Goal: Task Accomplishment & Management: Manage account settings

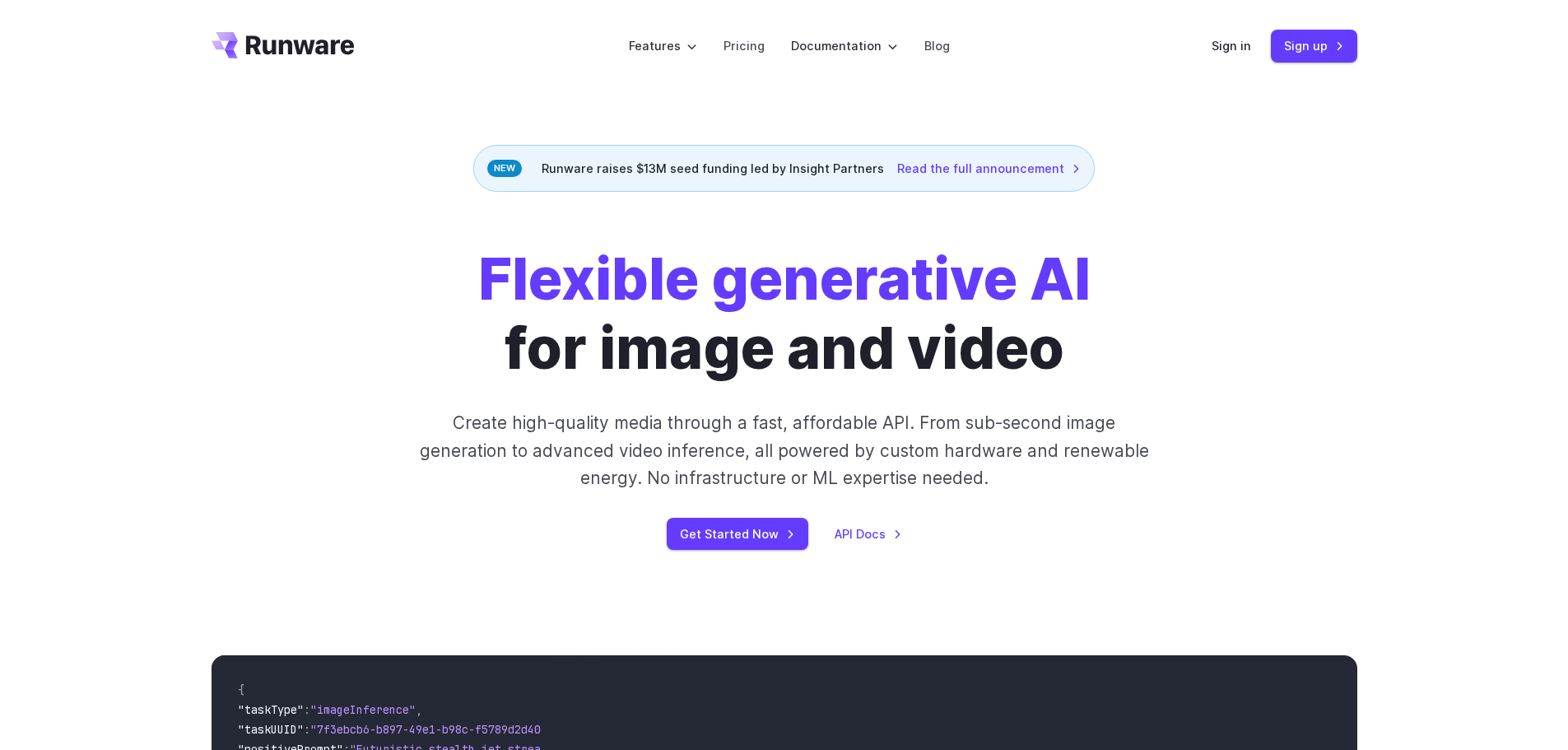
click at [1206, 54] on header "Features Tasks Image generation Video generation Sonic Inference Engine™ Models…" at bounding box center [784, 46] width 1186 height 92
click at [1241, 41] on link "Sign in" at bounding box center [1232, 45] width 40 height 19
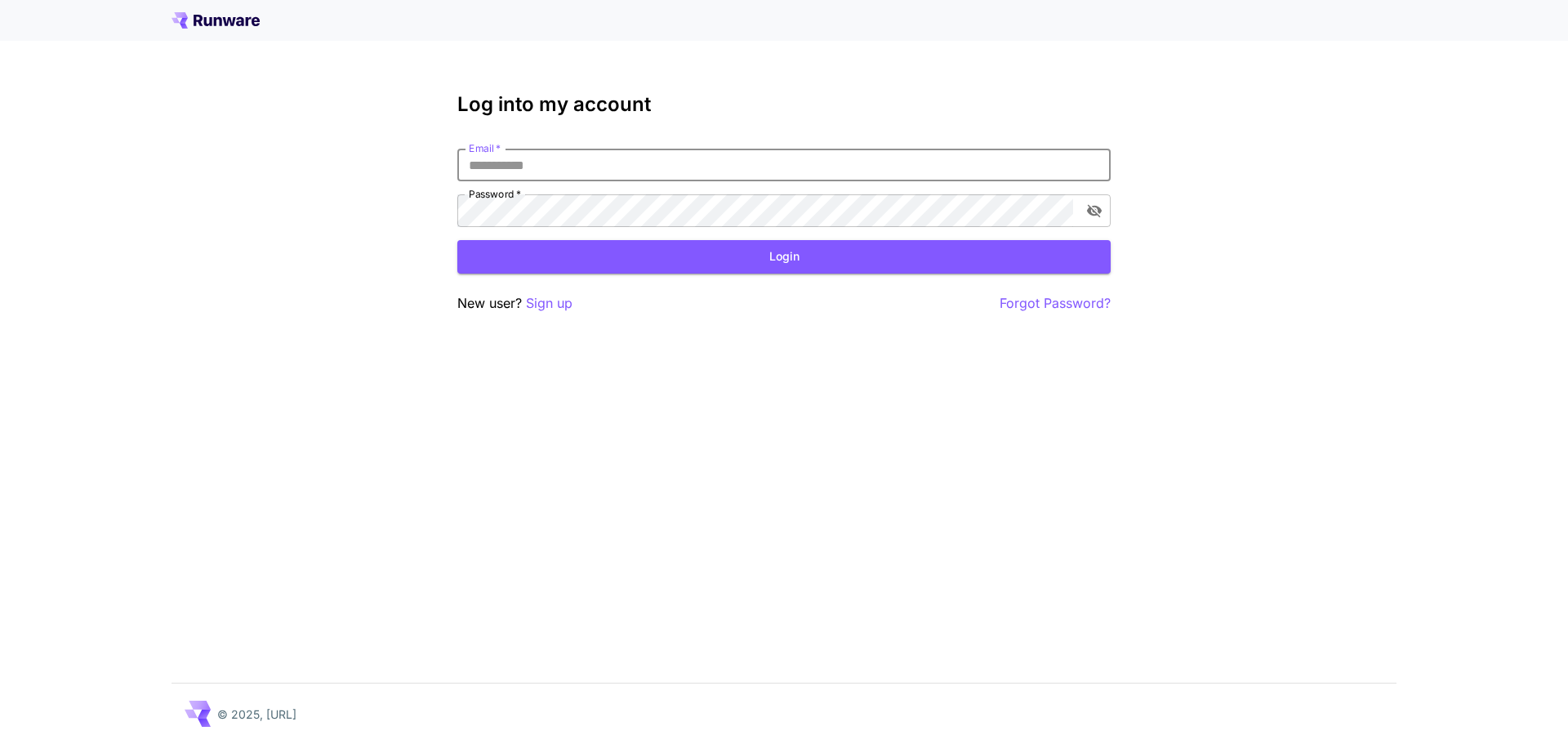
click at [816, 170] on input "Email   *" at bounding box center [784, 165] width 653 height 33
drag, startPoint x: 760, startPoint y: 159, endPoint x: 785, endPoint y: 156, distance: 25.2
click at [762, 159] on input "Email   *" at bounding box center [784, 165] width 653 height 33
click at [1040, 294] on p "Forgot Password?" at bounding box center [1055, 304] width 111 height 21
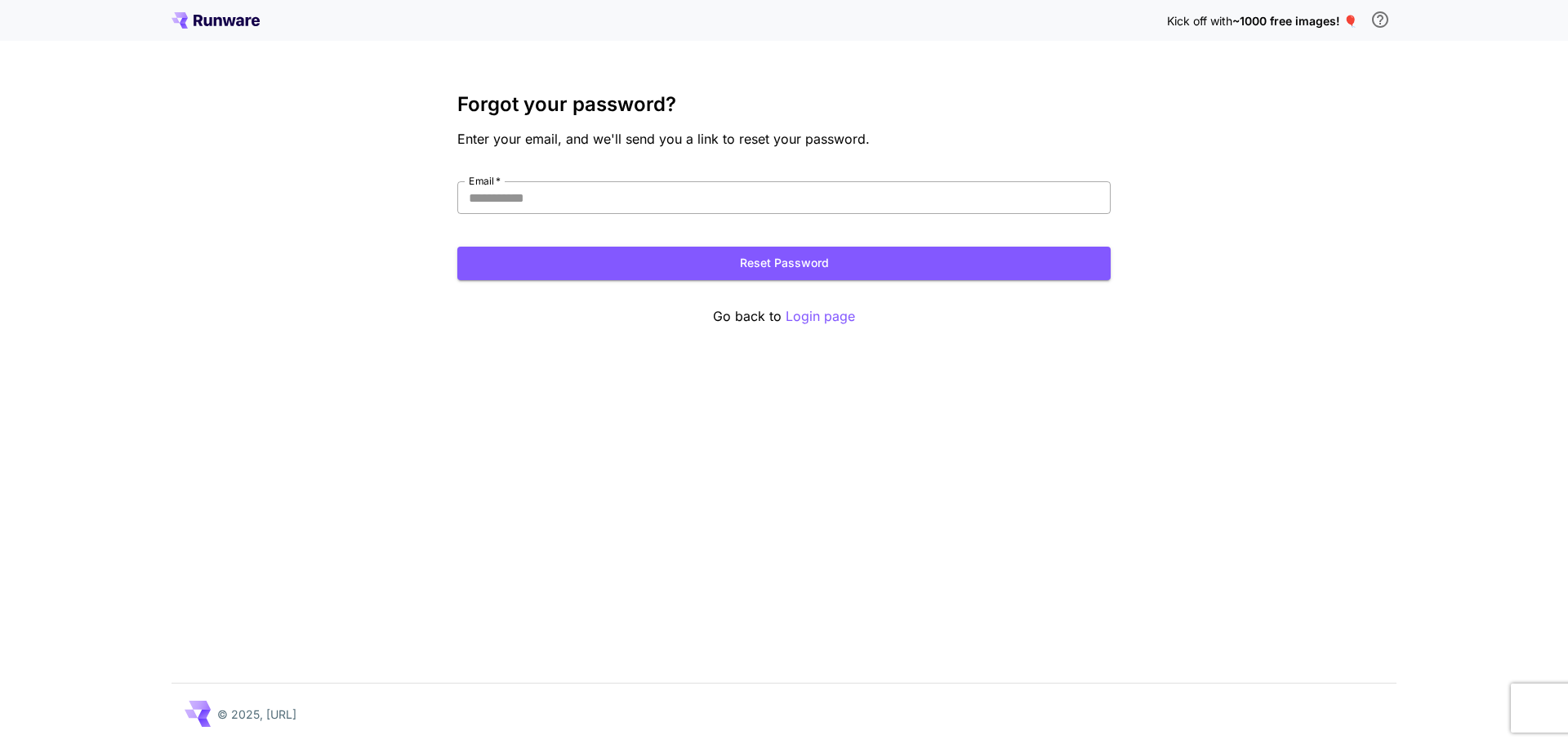
click at [805, 195] on input "Email   *" at bounding box center [784, 197] width 653 height 33
type input "**********"
click at [639, 255] on button "Reset Password" at bounding box center [784, 264] width 653 height 34
click at [1539, 25] on div "Email successfully sent. Check your email for next step" at bounding box center [1422, 44] width 237 height 49
click at [808, 322] on p "Login page" at bounding box center [820, 317] width 69 height 21
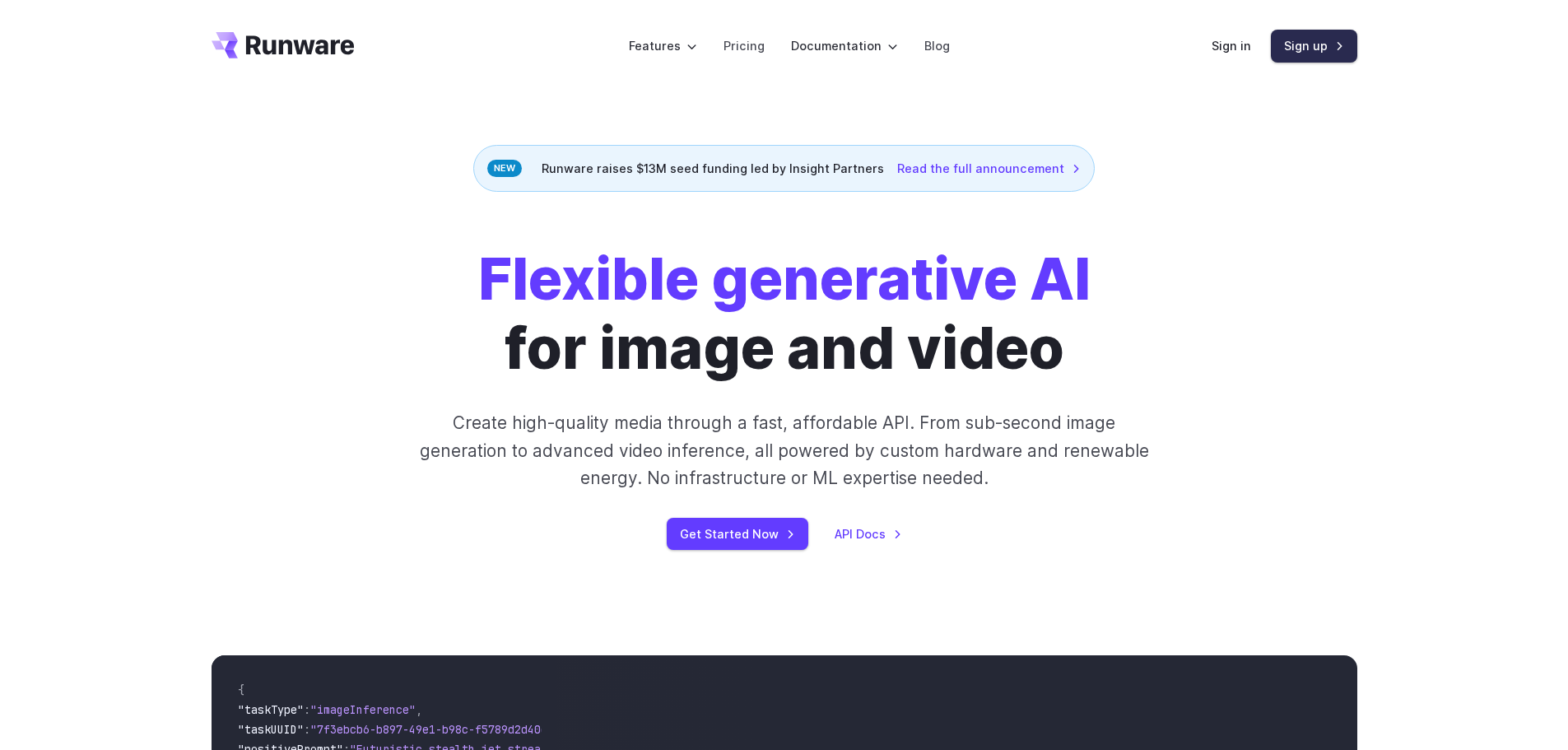
click at [1299, 44] on link "Sign up" at bounding box center [1315, 45] width 87 height 32
